Goal: Task Accomplishment & Management: Complete application form

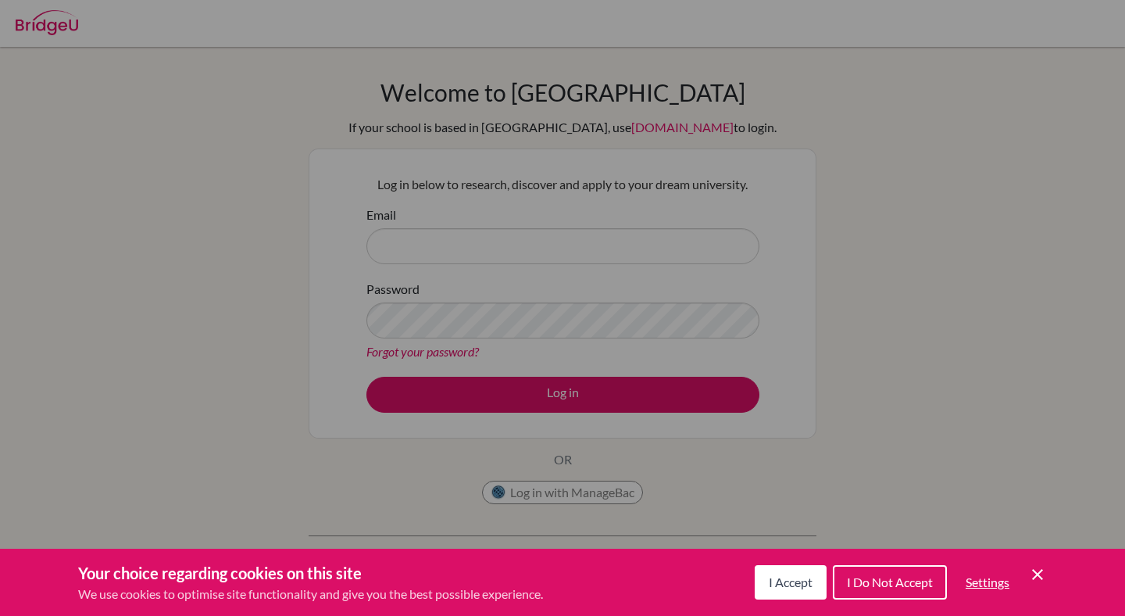
click at [778, 573] on button "I Accept" at bounding box center [791, 582] width 72 height 34
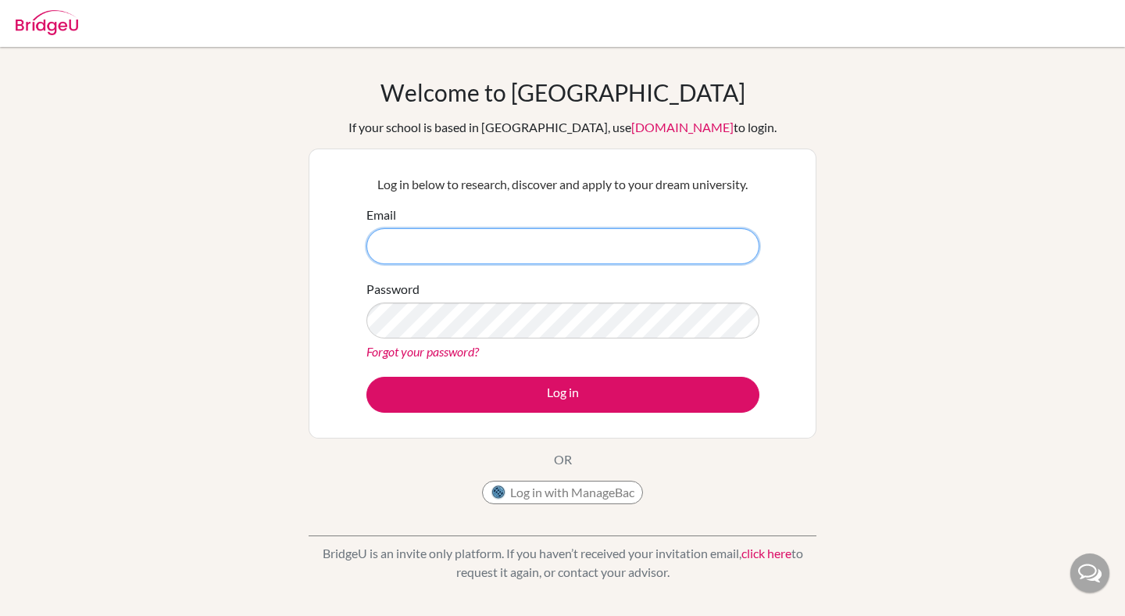
click at [683, 238] on input "Email" at bounding box center [562, 246] width 393 height 36
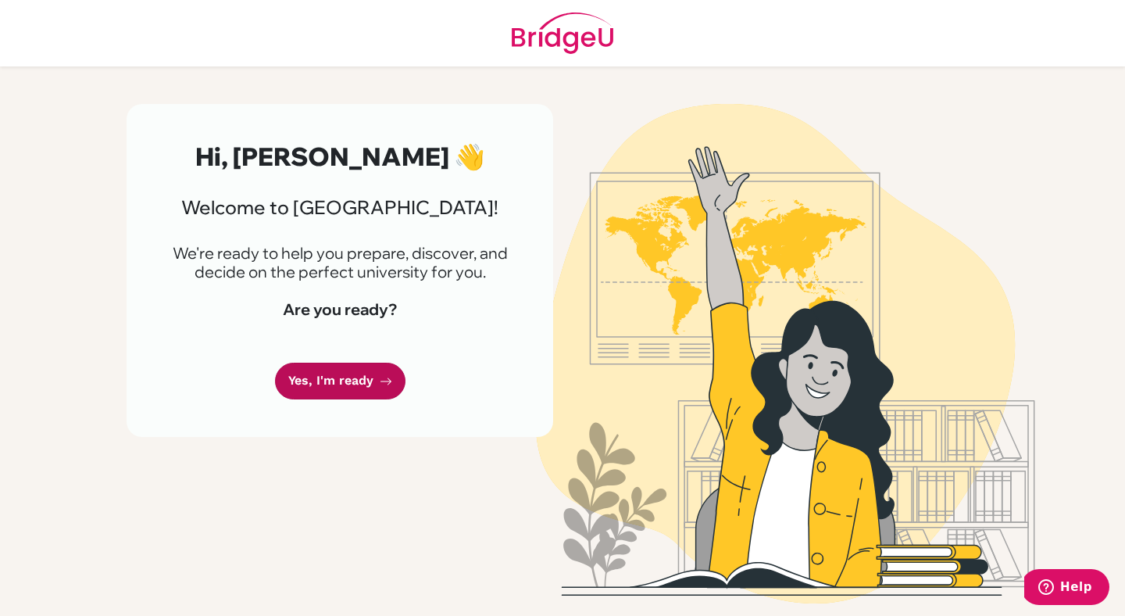
click at [322, 377] on link "Yes, I'm ready" at bounding box center [340, 380] width 130 height 37
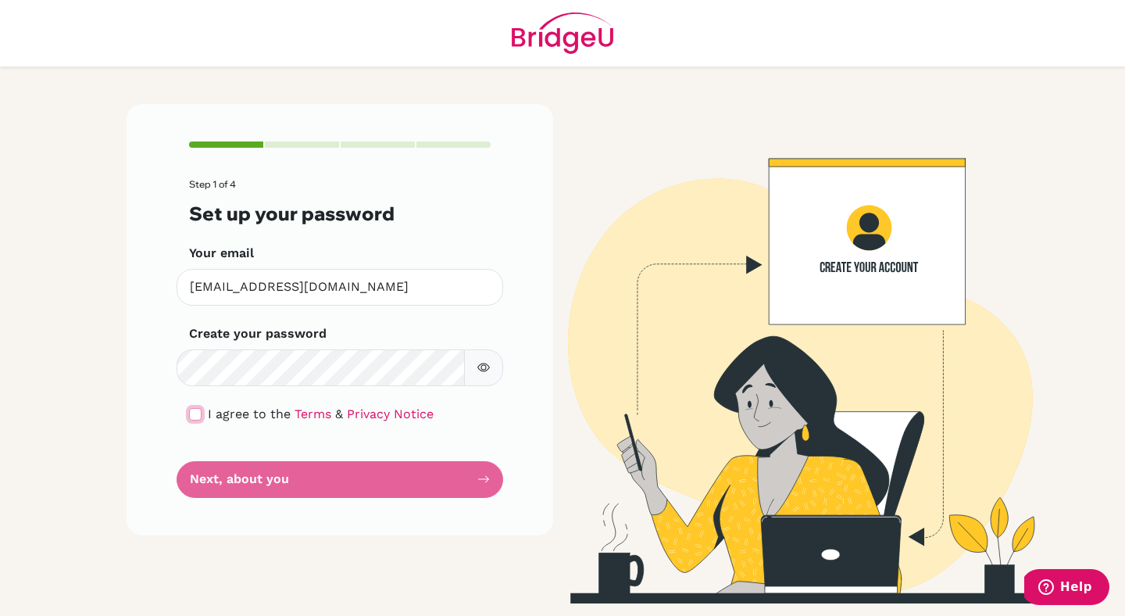
click at [198, 409] on input "checkbox" at bounding box center [195, 414] width 12 height 12
checkbox input "true"
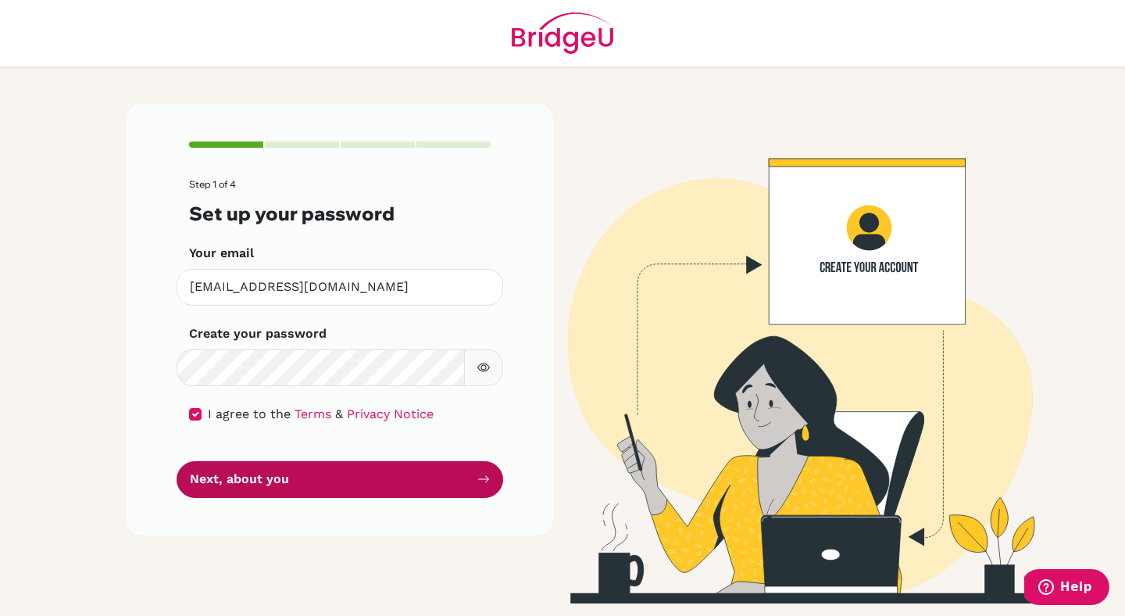
click at [223, 473] on button "Next, about you" at bounding box center [340, 479] width 327 height 37
